Goal: Task Accomplishment & Management: Use online tool/utility

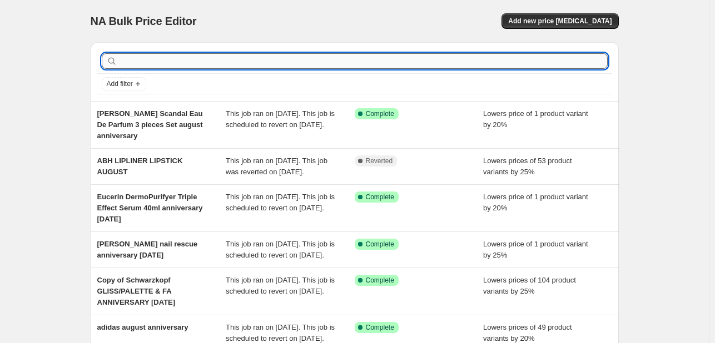
click at [203, 55] on input "text" at bounding box center [363, 61] width 488 height 16
type input "lrp"
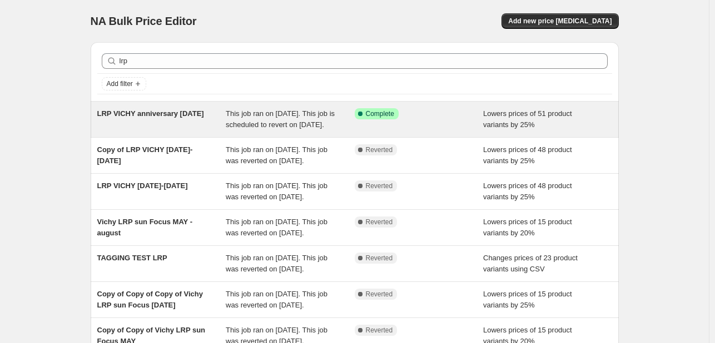
click at [328, 124] on span "This job ran on [DATE]. This job is scheduled to revert on [DATE]." at bounding box center [280, 118] width 109 height 19
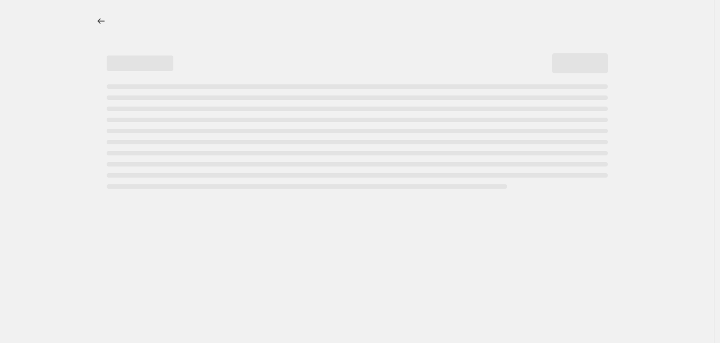
select select "percentage"
select select "tag"
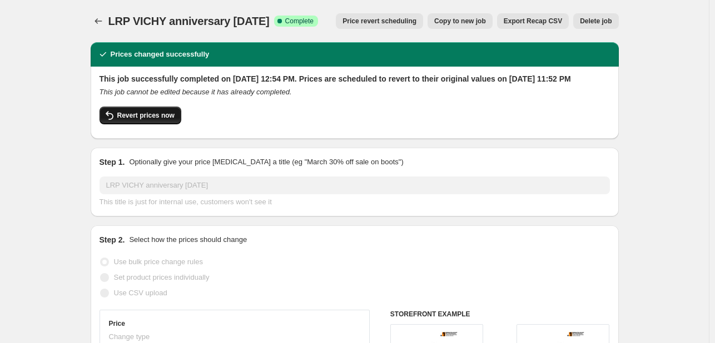
click at [147, 120] on span "Revert prices now" at bounding box center [145, 115] width 57 height 9
checkbox input "false"
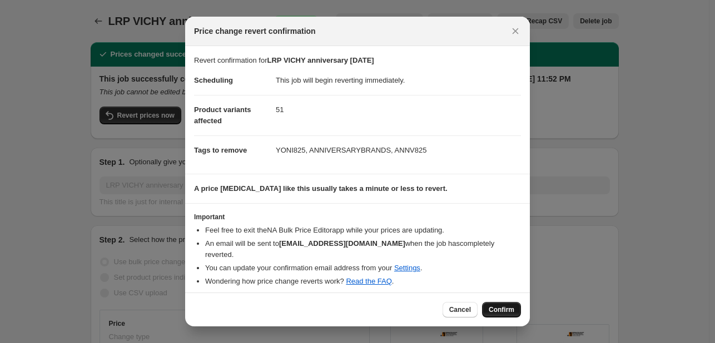
click at [501, 302] on button "Confirm" at bounding box center [501, 310] width 39 height 16
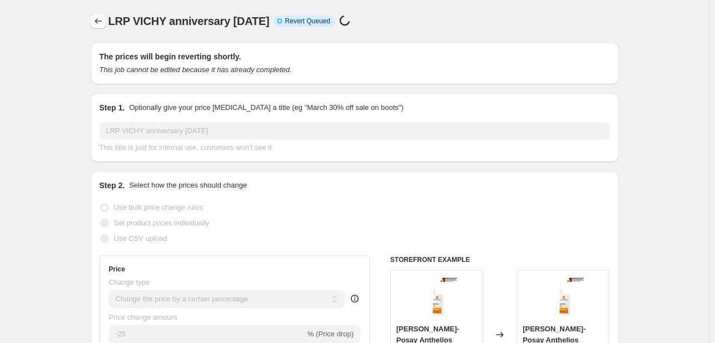
click at [100, 18] on icon "Price change jobs" at bounding box center [98, 21] width 11 height 11
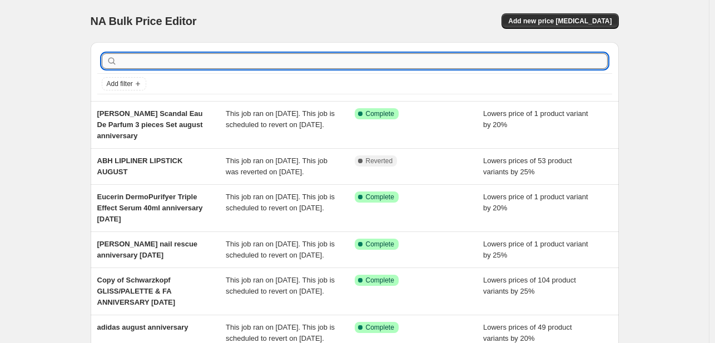
click at [387, 67] on input "text" at bounding box center [363, 61] width 488 height 16
type input "cerave"
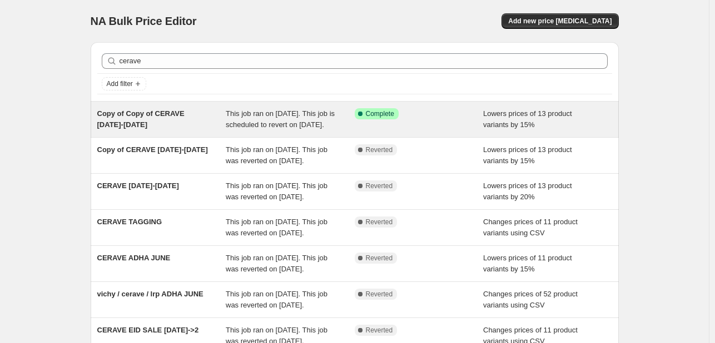
click at [213, 121] on div "Copy of Copy of CERAVE [DATE]-[DATE]" at bounding box center [161, 119] width 129 height 22
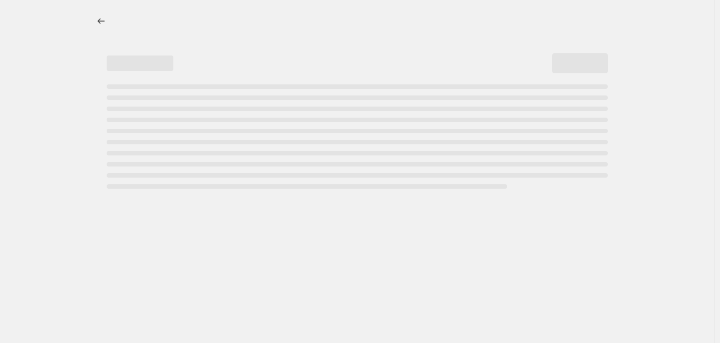
select select "percentage"
select select "tag"
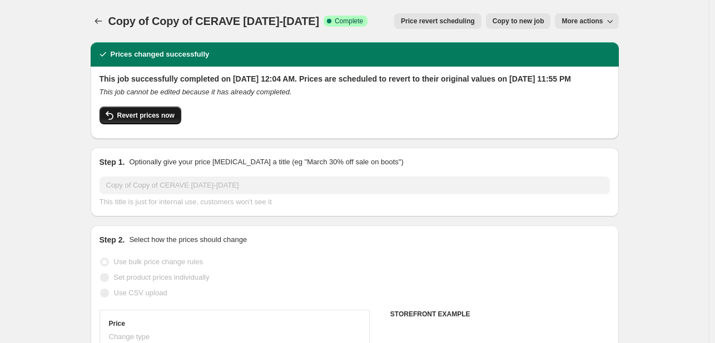
click at [143, 124] on button "Revert prices now" at bounding box center [140, 116] width 82 height 18
checkbox input "false"
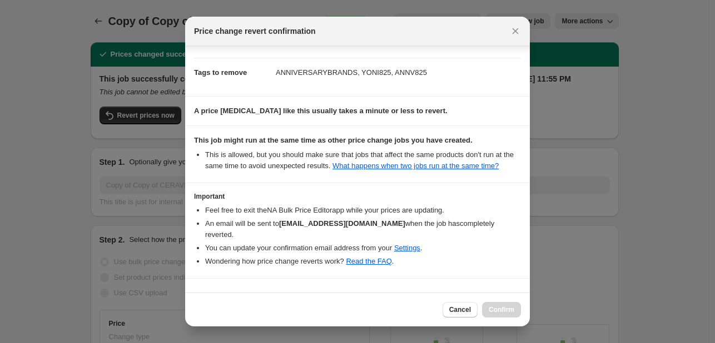
scroll to position [96, 0]
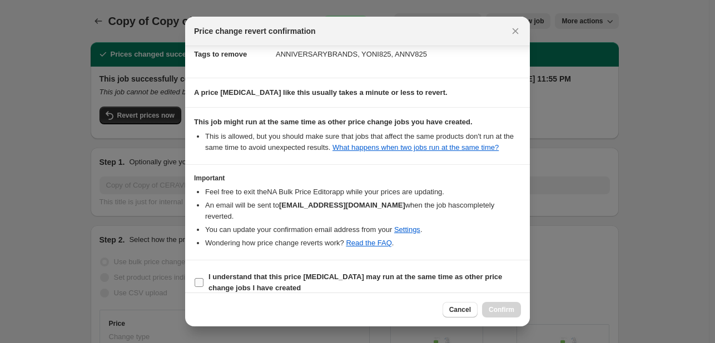
click at [498, 272] on span "I understand that this price [MEDICAL_DATA] may run at the same time as other p…" at bounding box center [364, 283] width 312 height 22
click at [203, 278] on input "I understand that this price [MEDICAL_DATA] may run at the same time as other p…" at bounding box center [199, 282] width 9 height 9
checkbox input "true"
click at [513, 310] on span "Confirm" at bounding box center [501, 310] width 26 height 9
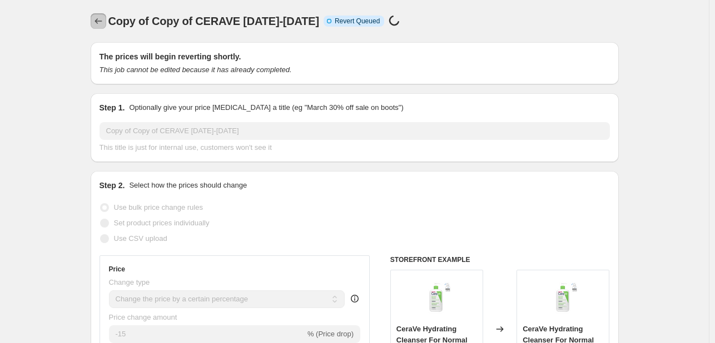
click at [101, 21] on icon "Price change jobs" at bounding box center [97, 21] width 7 height 6
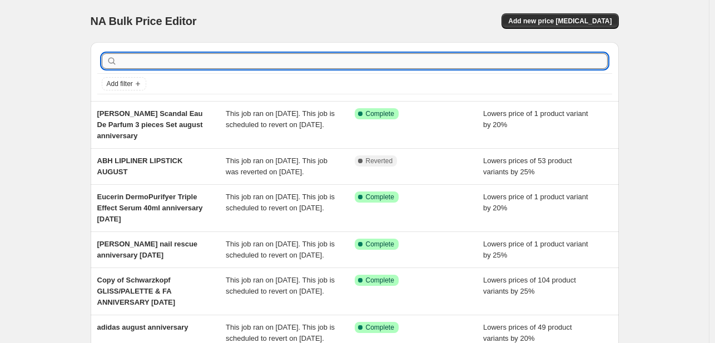
click at [182, 61] on input "text" at bounding box center [363, 61] width 488 height 16
type input "p"
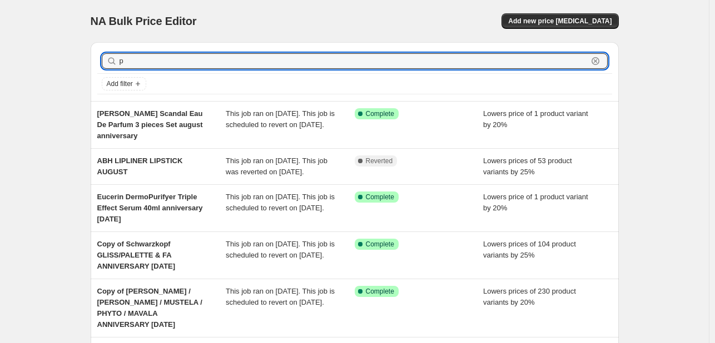
click at [182, 61] on input "p" at bounding box center [353, 61] width 468 height 16
type input "pierre"
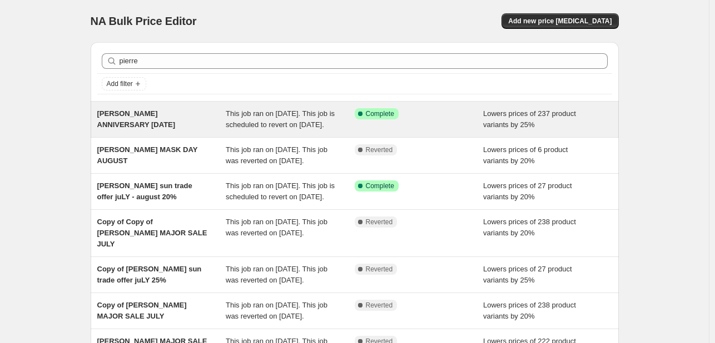
click at [241, 118] on div "This job ran on [DATE]. This job is scheduled to revert on [DATE]." at bounding box center [290, 119] width 129 height 22
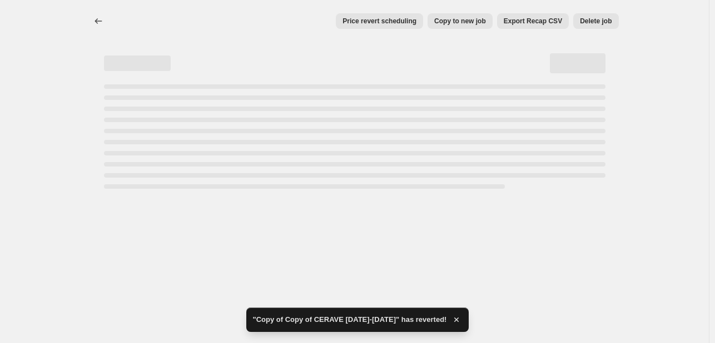
select select "percentage"
select select "tag"
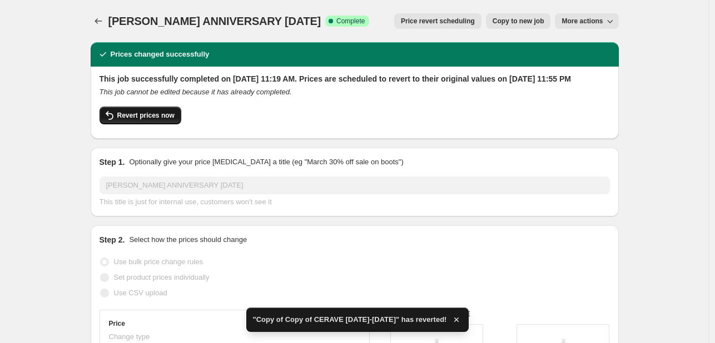
click at [151, 120] on span "Revert prices now" at bounding box center [145, 115] width 57 height 9
checkbox input "false"
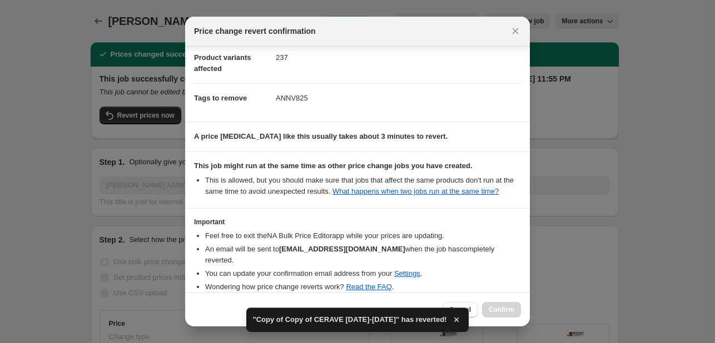
scroll to position [96, 0]
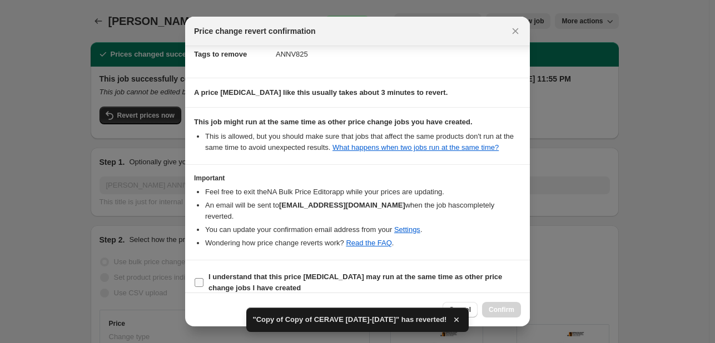
drag, startPoint x: 461, startPoint y: 262, endPoint x: 496, endPoint y: 283, distance: 40.6
click at [461, 273] on b "I understand that this price [MEDICAL_DATA] may run at the same time as other p…" at bounding box center [354, 282] width 293 height 19
click at [203, 278] on input "I understand that this price [MEDICAL_DATA] may run at the same time as other p…" at bounding box center [199, 282] width 9 height 9
checkbox input "true"
click at [508, 316] on button "Confirm" at bounding box center [501, 310] width 39 height 16
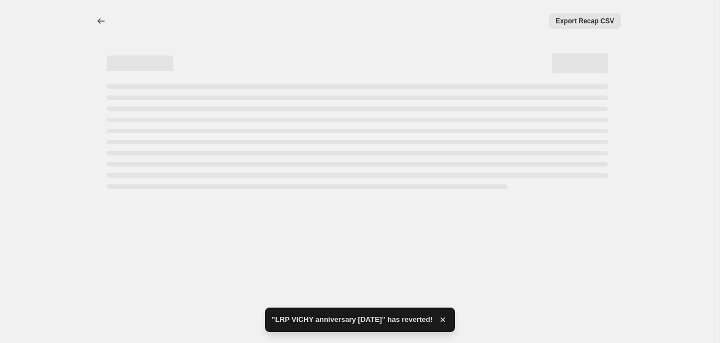
select select "percentage"
select select "tag"
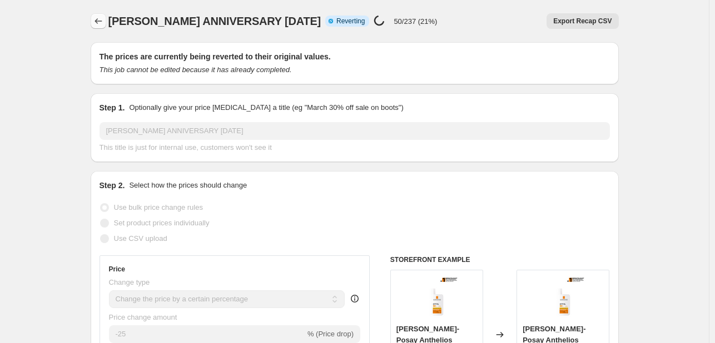
click at [104, 23] on icon "Price change jobs" at bounding box center [98, 21] width 11 height 11
